Goal: Check status

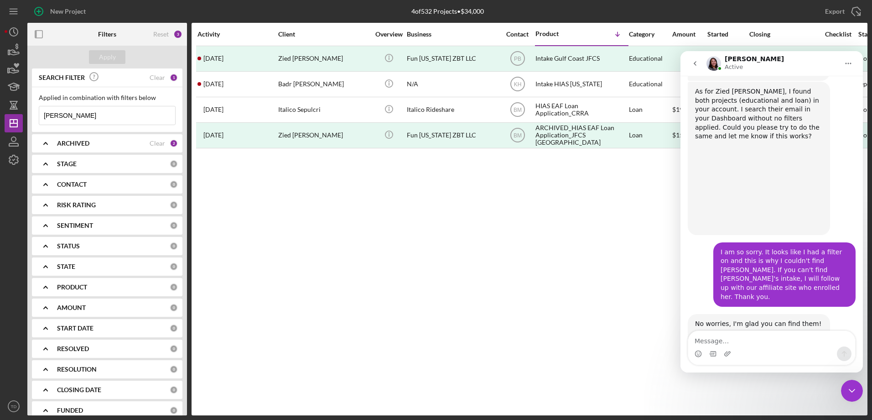
scroll to position [1140, 0]
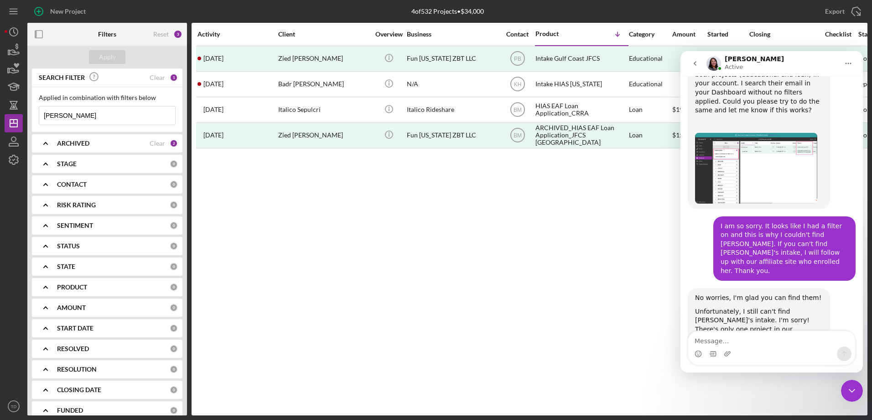
click at [102, 120] on input "[PERSON_NAME]" at bounding box center [107, 115] width 136 height 18
type input "b"
type input "[PERSON_NAME]"
click at [115, 61] on button "Apply" at bounding box center [107, 57] width 36 height 14
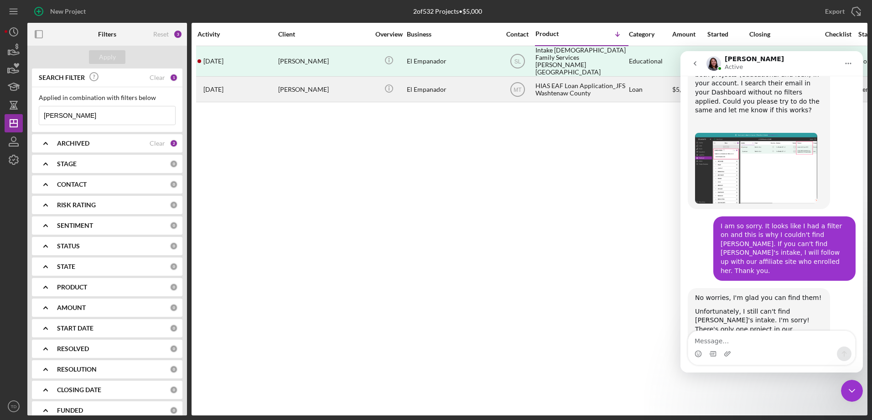
click at [219, 86] on time "[DATE]" at bounding box center [213, 89] width 20 height 7
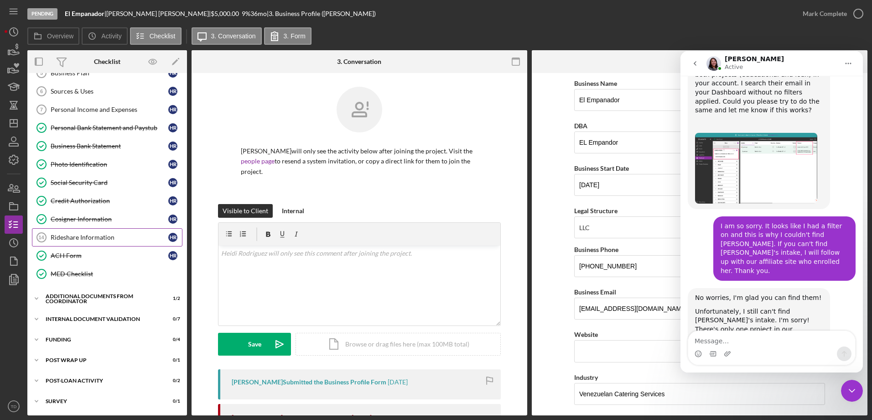
scroll to position [105, 0]
click at [104, 108] on div "Personal Income and Expenses" at bounding box center [110, 109] width 118 height 7
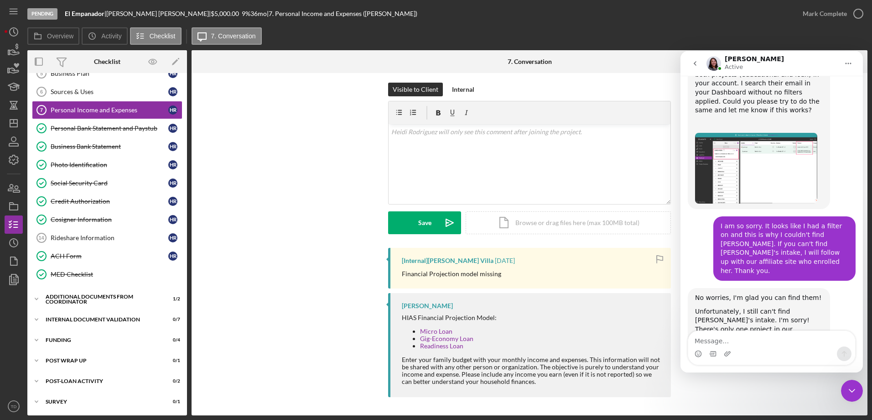
scroll to position [121, 0]
click at [448, 331] on link "Micro Loan" at bounding box center [436, 331] width 32 height 8
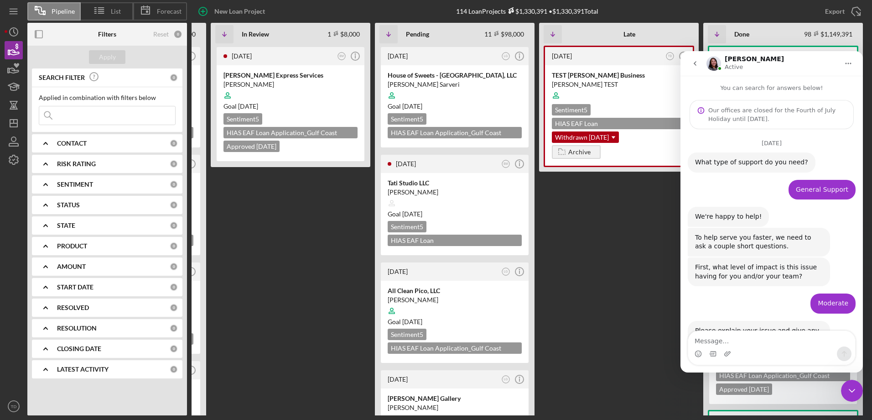
scroll to position [1140, 0]
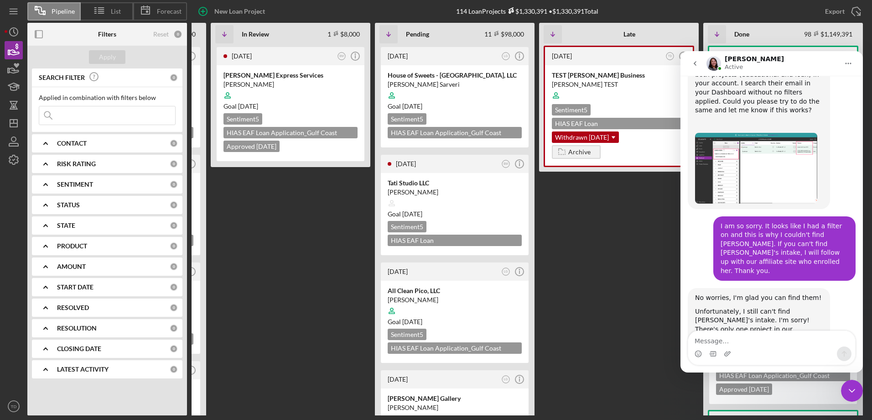
click at [633, 210] on div "3 months ago TD Icon/Info TEST Tiffany Business Tiffany TEST Sentiment 5 HIAS E…" at bounding box center [619, 230] width 160 height 369
click at [102, 118] on input at bounding box center [107, 115] width 136 height 18
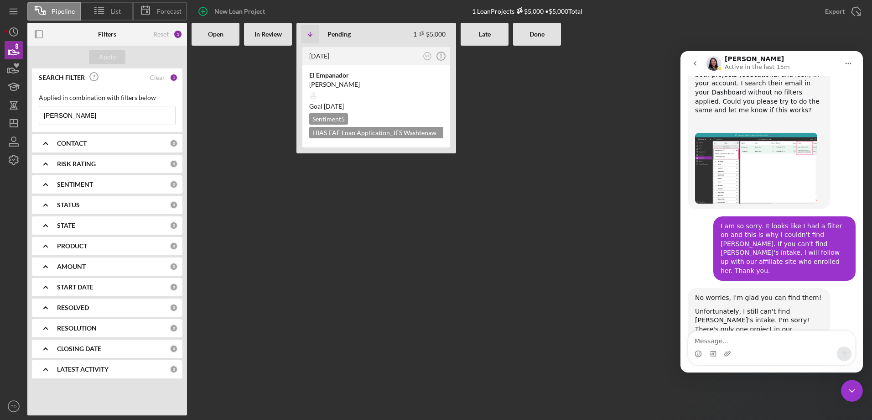
scroll to position [0, 0]
type input "[PERSON_NAME]"
click at [331, 72] on div "El Empanador" at bounding box center [376, 75] width 134 height 9
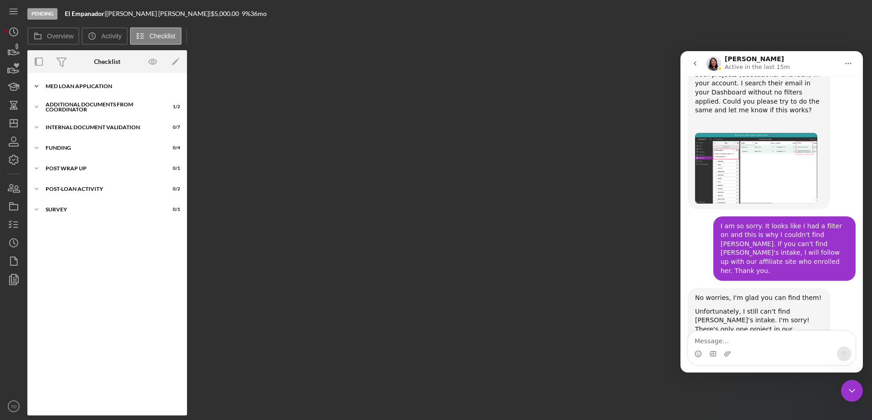
click at [99, 88] on div "MED Loan Application" at bounding box center [111, 85] width 130 height 5
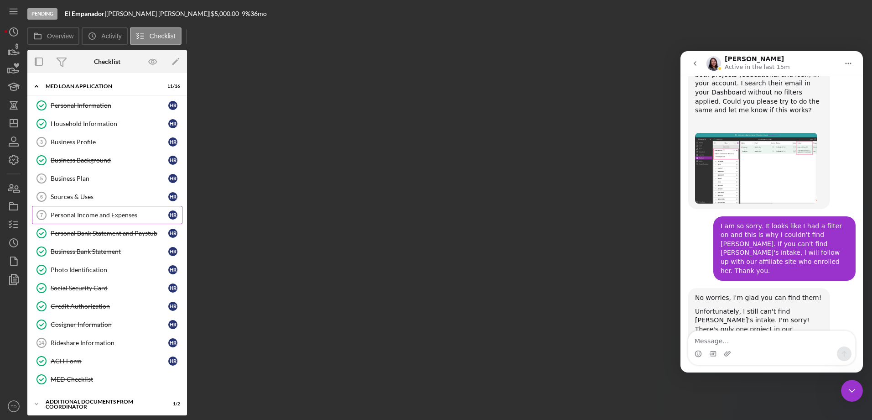
click at [88, 213] on div "Personal Income and Expenses" at bounding box center [110, 214] width 118 height 7
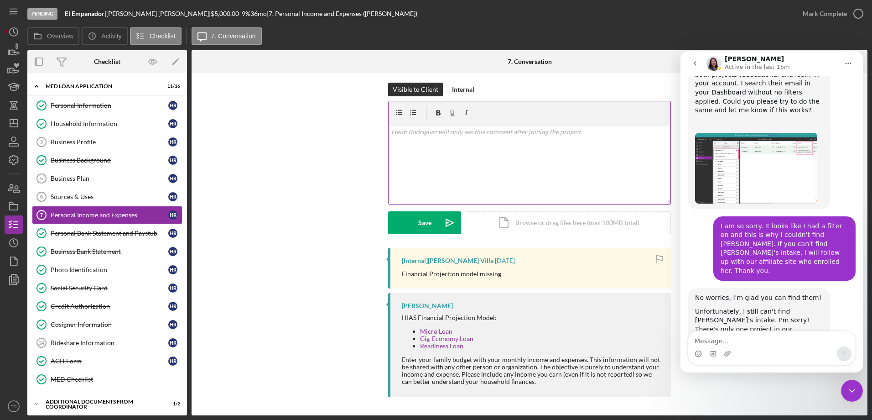
scroll to position [121, 0]
click at [435, 331] on link "Micro Loan" at bounding box center [436, 331] width 32 height 8
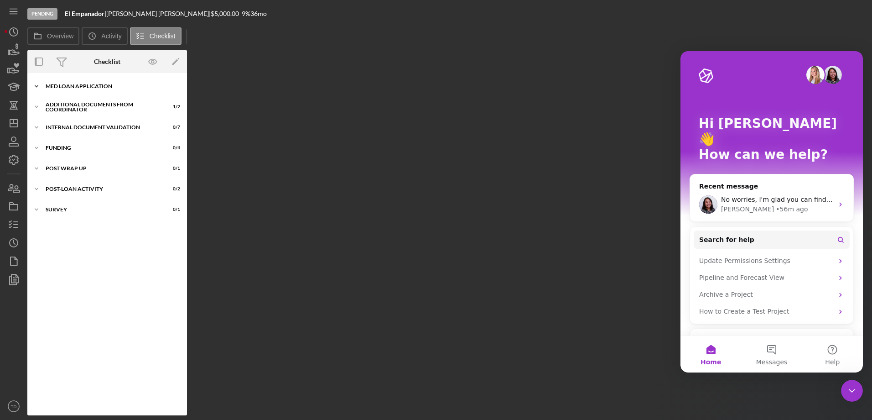
click at [83, 83] on div "MED Loan Application" at bounding box center [111, 85] width 130 height 5
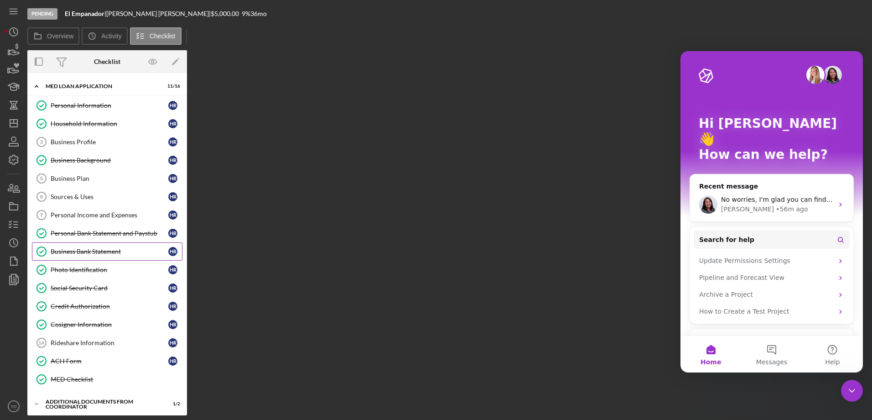
scroll to position [8, 0]
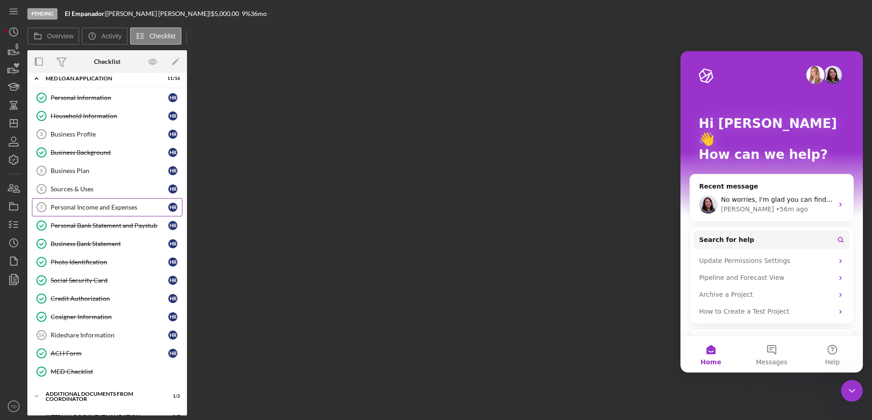
click at [109, 213] on link "Personal Income and Expenses 7 Personal Income and Expenses H R" at bounding box center [107, 207] width 151 height 18
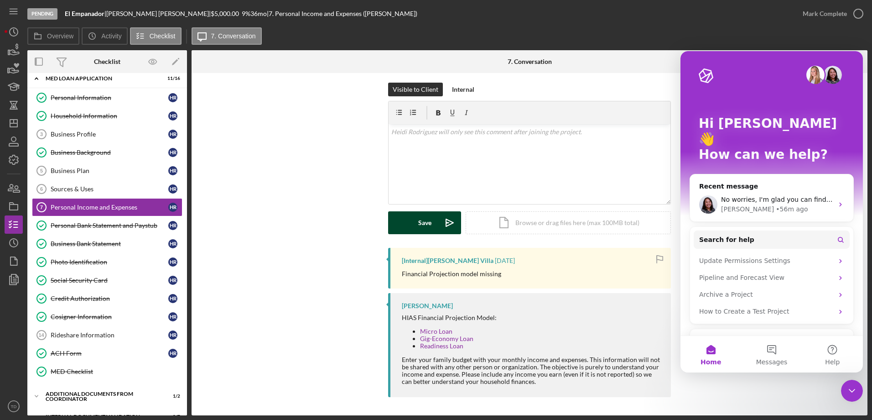
scroll to position [121, 0]
click at [438, 330] on link "Micro Loan" at bounding box center [436, 331] width 32 height 8
